Goal: Subscribe to service/newsletter

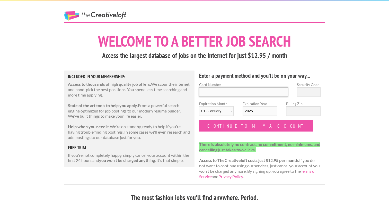
click at [258, 93] on input "Card Number" at bounding box center [243, 92] width 89 height 10
click at [259, 83] on label "Card Number" at bounding box center [243, 84] width 89 height 5
click at [259, 87] on input "Card Number" at bounding box center [243, 92] width 89 height 10
click at [107, 19] on link "The Creative Loft" at bounding box center [95, 15] width 62 height 9
click at [107, 15] on link "The Creative Loft" at bounding box center [95, 15] width 62 height 9
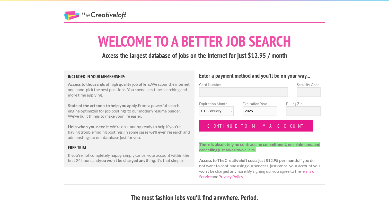
click at [220, 127] on input "Continue to my account" at bounding box center [256, 126] width 114 height 12
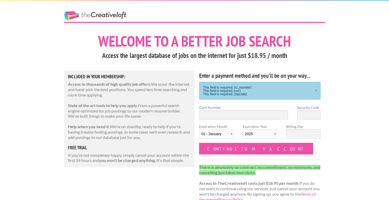
click at [154, 41] on h1 "Welcome to a better job search" at bounding box center [194, 41] width 261 height 15
click at [120, 13] on link "The Creative Loft" at bounding box center [95, 15] width 62 height 9
